Goal: Task Accomplishment & Management: Manage account settings

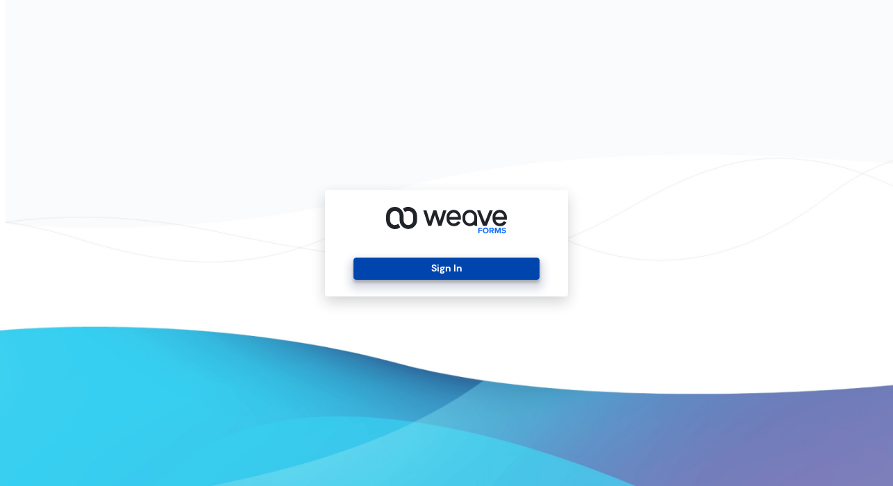
click at [516, 268] on button "Sign In" at bounding box center [445, 269] width 185 height 22
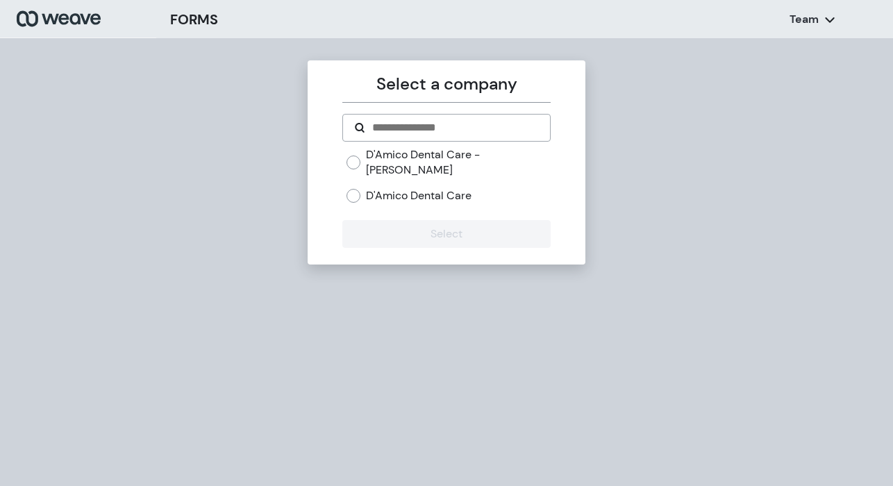
click at [416, 169] on div "D'Amico Dental Care - [PERSON_NAME] D'Amico Dental Care" at bounding box center [448, 175] width 203 height 56
click at [415, 188] on label "D'Amico Dental Care" at bounding box center [419, 195] width 106 height 15
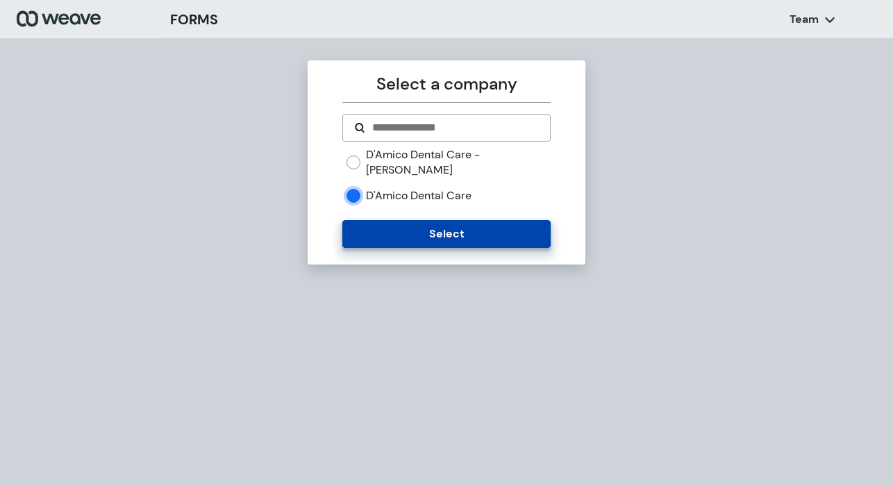
click at [417, 220] on button "Select" at bounding box center [446, 234] width 208 height 28
